Goal: Task Accomplishment & Management: Use online tool/utility

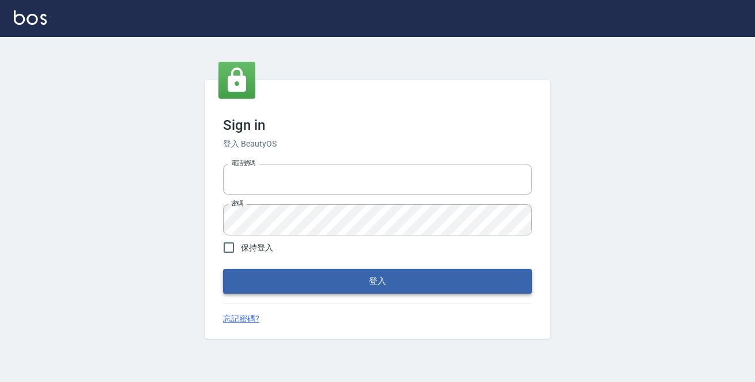
type input "0229470385"
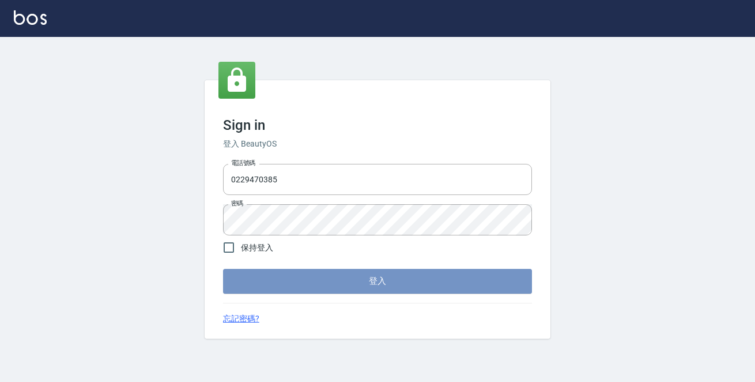
click at [447, 279] on button "登入" at bounding box center [377, 281] width 309 height 24
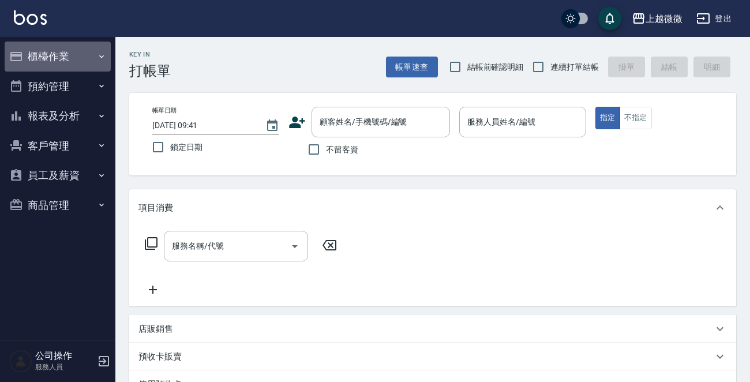
click at [53, 44] on button "櫃檯作業" at bounding box center [58, 57] width 106 height 30
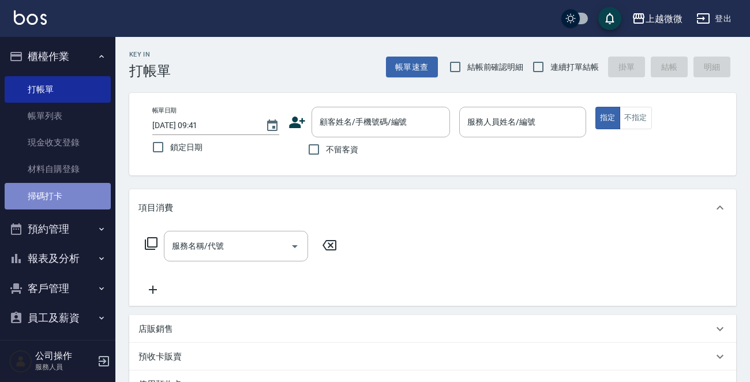
click at [69, 190] on link "掃碼打卡" at bounding box center [58, 196] width 106 height 27
